Goal: Complete application form

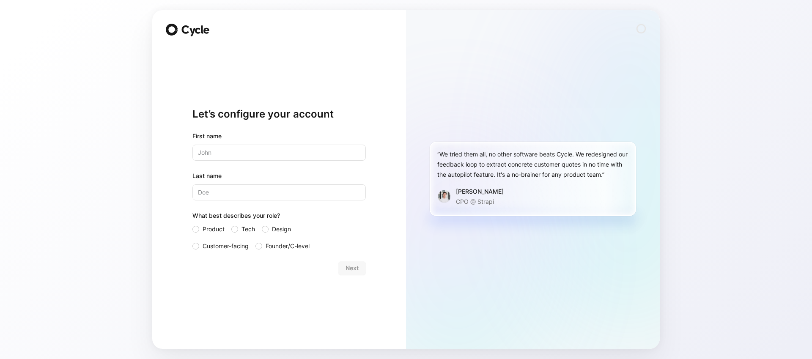
click at [163, 161] on div "Let’s configure your account First name Last name What best describes your role…" at bounding box center [279, 179] width 254 height 339
click at [222, 157] on input "text" at bounding box center [278, 153] width 173 height 16
type input "[PERSON_NAME]"
type input "Goya"
click at [228, 246] on span "Customer-facing" at bounding box center [226, 246] width 46 height 10
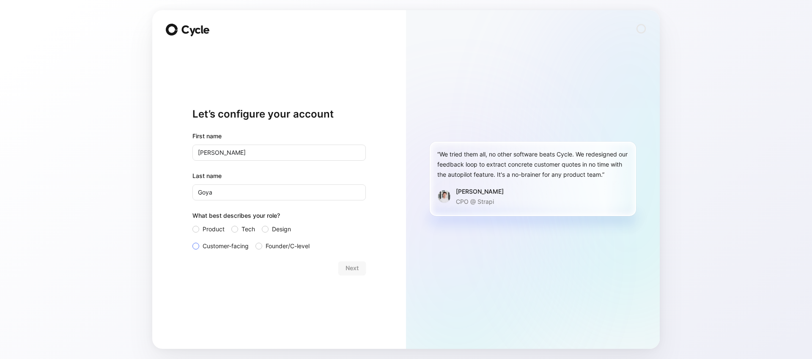
click at [192, 241] on input "Customer-facing" at bounding box center [192, 241] width 0 height 0
click at [353, 269] on span "Next" at bounding box center [351, 268] width 13 height 10
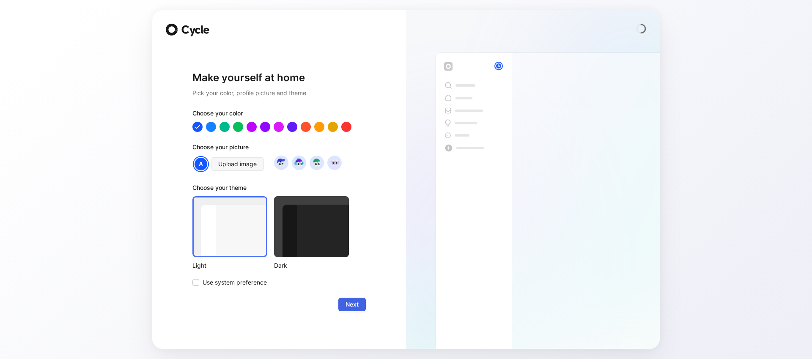
click at [352, 300] on span "Next" at bounding box center [351, 304] width 13 height 10
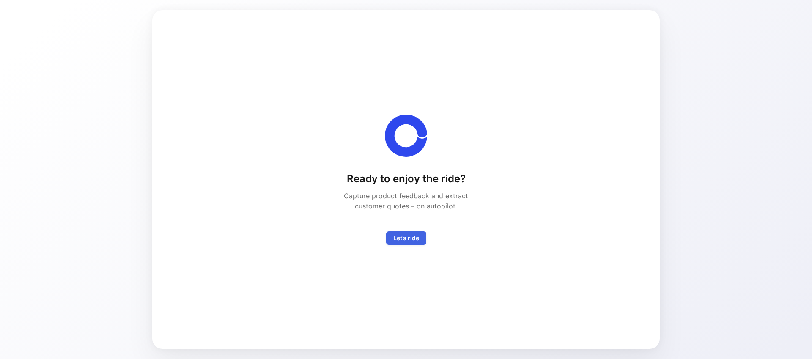
click at [422, 239] on button "Let’s ride" at bounding box center [406, 238] width 40 height 14
